Goal: Transaction & Acquisition: Purchase product/service

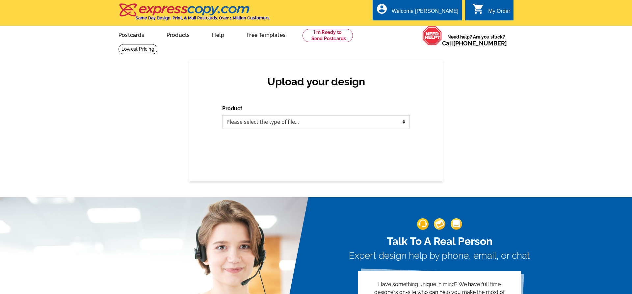
click at [222, 115] on select "Please select the type of file... Postcards Business Cards Letters and flyers G…" at bounding box center [315, 121] width 187 height 13
select select "1"
click option "Postcards" at bounding box center [0, 0] width 0 height 0
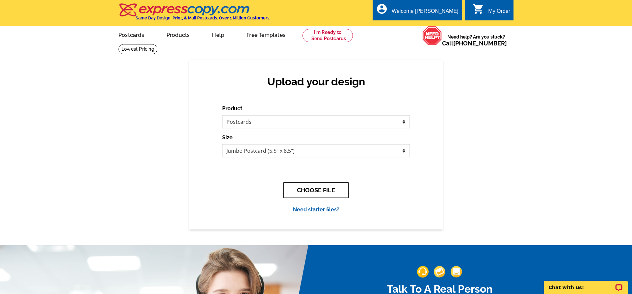
click at [305, 185] on button "CHOOSE FILE" at bounding box center [315, 189] width 65 height 15
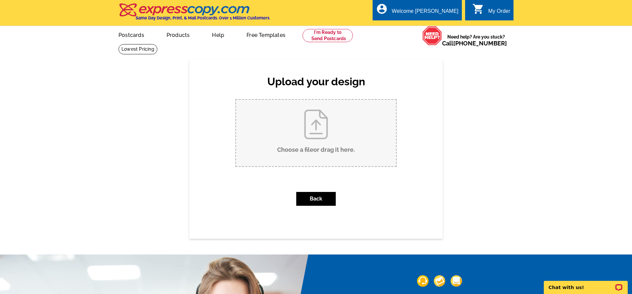
click at [299, 121] on input "Choose a file or drag it here ." at bounding box center [316, 133] width 160 height 66
type input "C:\fakepath\Just Sold 16 Harbor crm, lm.pdf"
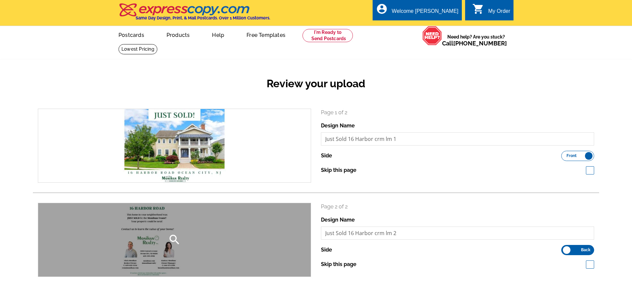
scroll to position [134, 0]
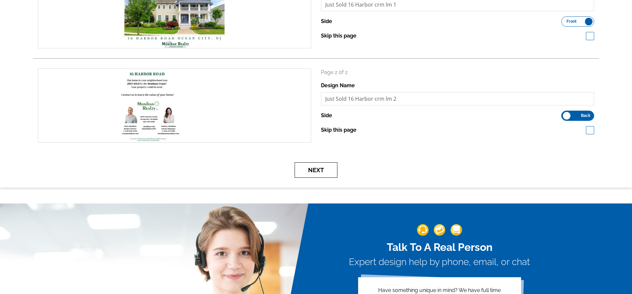
click at [330, 173] on button "Next" at bounding box center [315, 169] width 43 height 15
click at [321, 173] on button "Next" at bounding box center [315, 169] width 43 height 15
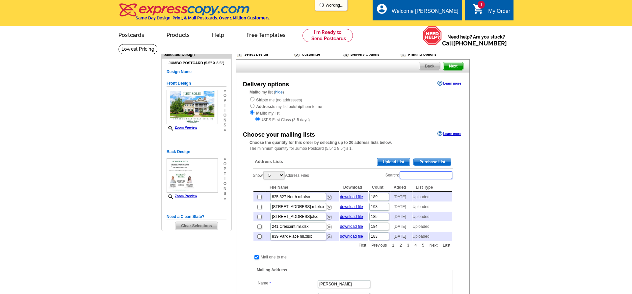
click at [413, 177] on input "Search:" at bounding box center [425, 175] width 53 height 8
type input "16 harb"
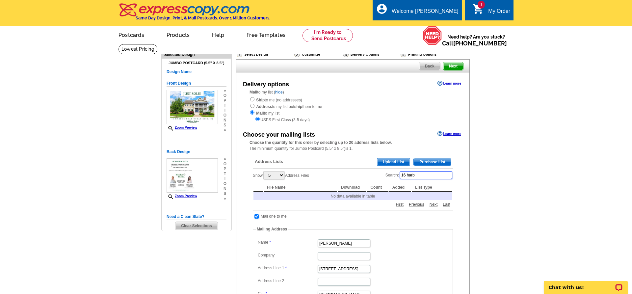
drag, startPoint x: 430, startPoint y: 176, endPoint x: 395, endPoint y: 176, distance: 34.9
click at [399, 176] on input "16 harb" at bounding box center [425, 175] width 53 height 8
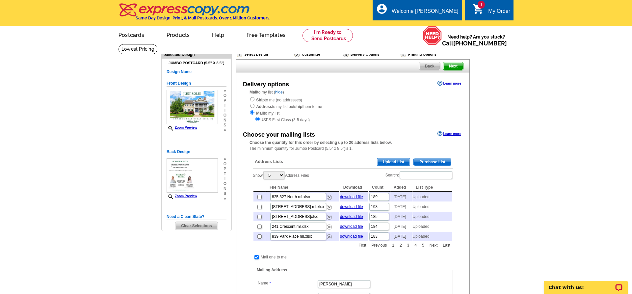
click at [399, 161] on span "Upload List" at bounding box center [393, 162] width 33 height 8
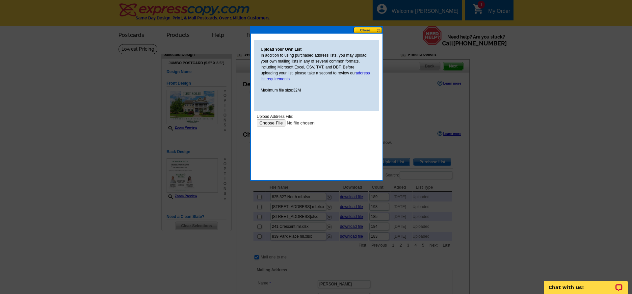
click at [274, 123] on input "file" at bounding box center [298, 122] width 83 height 7
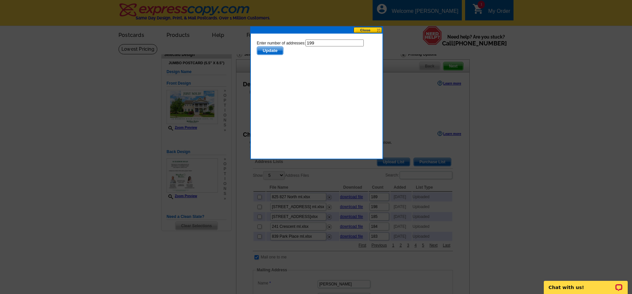
click at [321, 45] on input "199" at bounding box center [334, 42] width 58 height 7
click at [269, 49] on span "Update" at bounding box center [270, 51] width 26 height 8
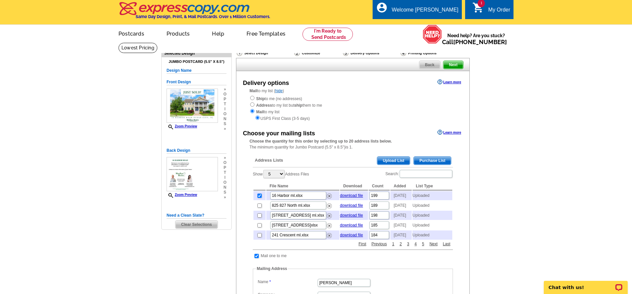
scroll to position [235, 0]
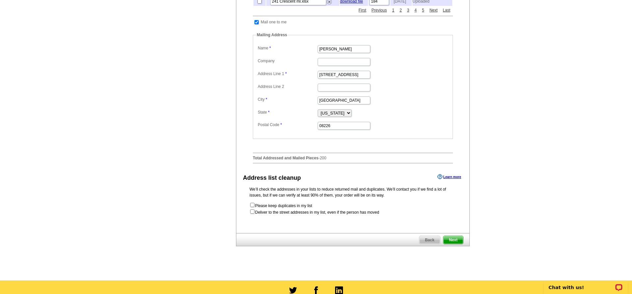
click at [448, 241] on span "Next" at bounding box center [453, 240] width 20 height 8
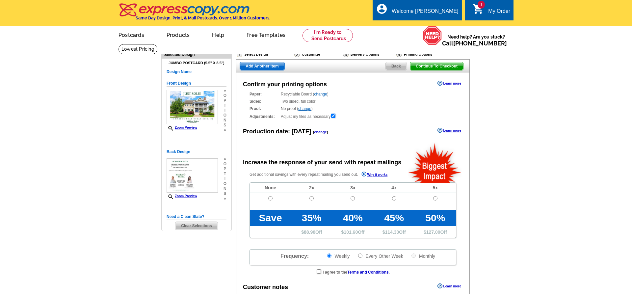
radio input "false"
click at [270, 199] on input "radio" at bounding box center [270, 198] width 4 height 4
radio input "true"
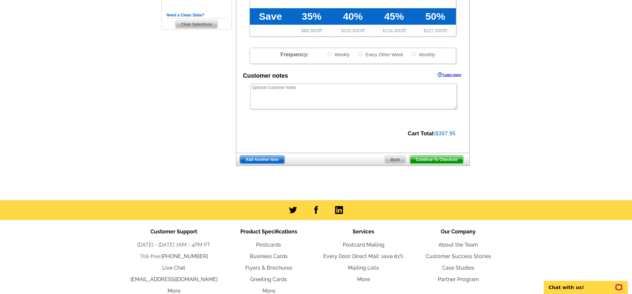
click at [422, 160] on span "Continue To Checkout" at bounding box center [436, 160] width 53 height 8
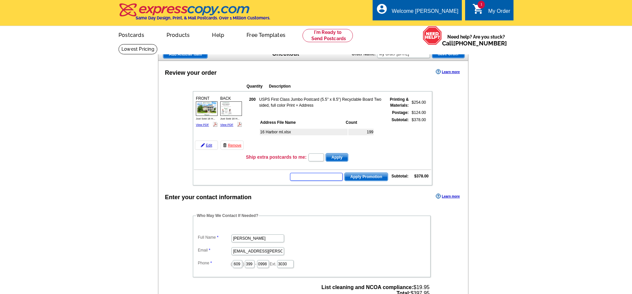
click at [328, 178] on input "text" at bounding box center [316, 177] width 53 height 8
type input "nm2330"
click at [366, 179] on span "Apply Promotion" at bounding box center [365, 177] width 43 height 8
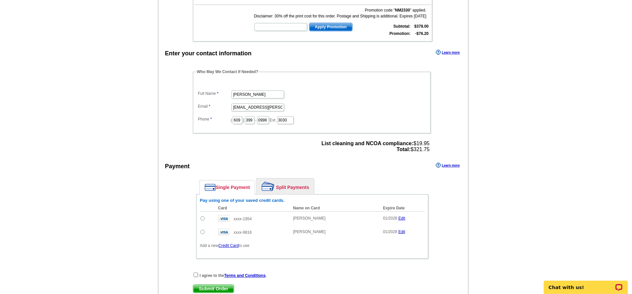
scroll to position [201, 0]
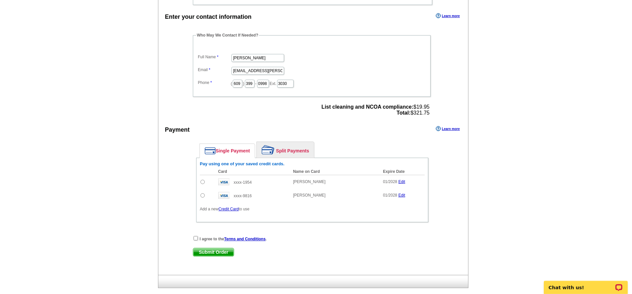
click at [205, 183] on input "radio" at bounding box center [202, 182] width 4 height 4
radio input "true"
click at [196, 240] on input "checkbox" at bounding box center [195, 238] width 4 height 4
checkbox input "true"
click at [198, 255] on span "Submit Order" at bounding box center [213, 252] width 40 height 8
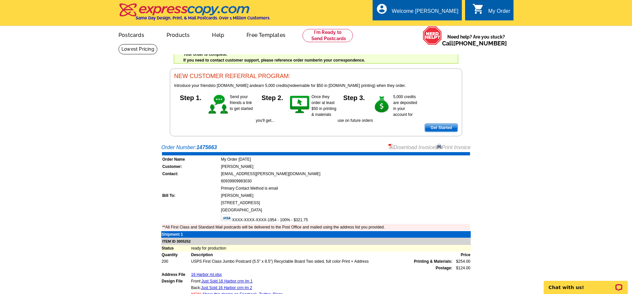
scroll to position [168, 0]
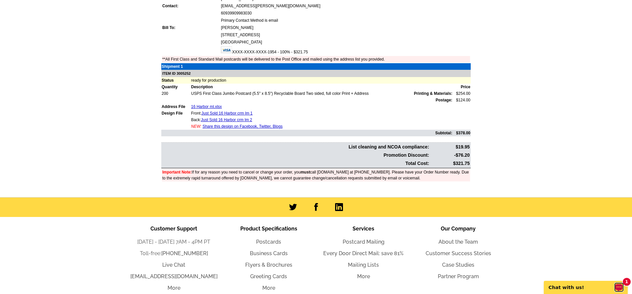
click at [617, 287] on icon "Open LiveChat chat widget" at bounding box center [618, 286] width 5 height 3
